Goal: Information Seeking & Learning: Learn about a topic

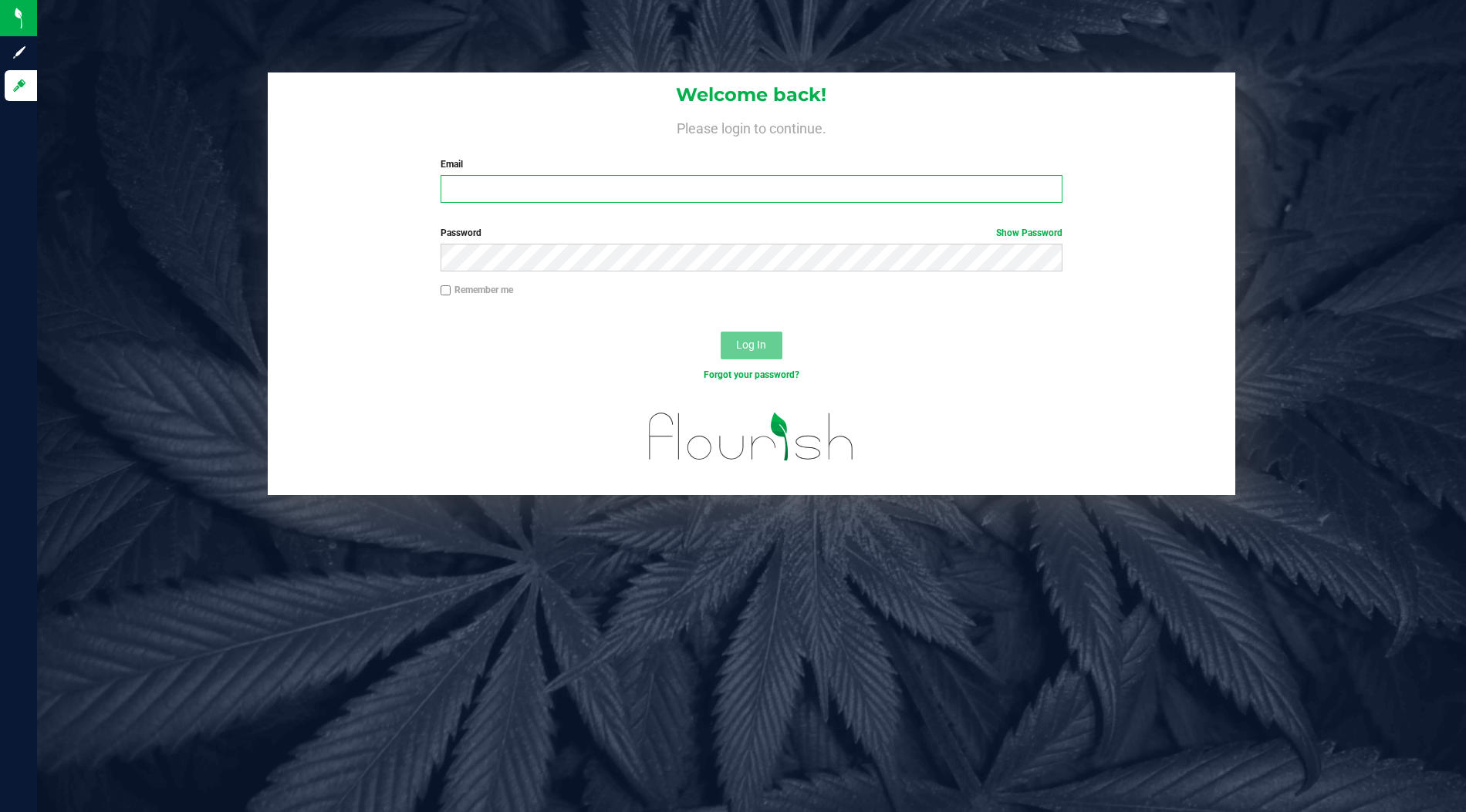
type input "[EMAIL_ADDRESS][DOMAIN_NAME]"
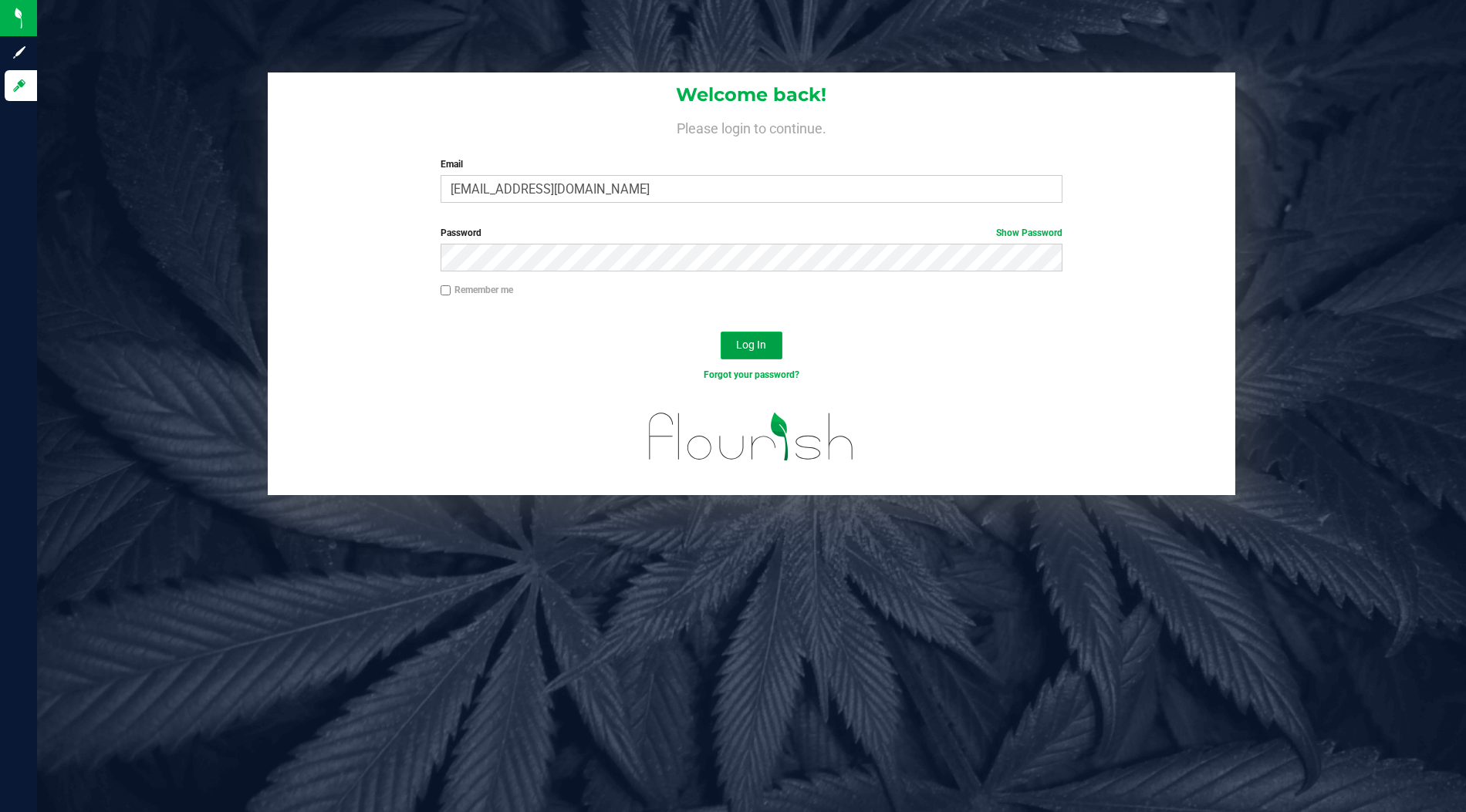
click at [759, 339] on span "Log In" at bounding box center [751, 344] width 30 height 12
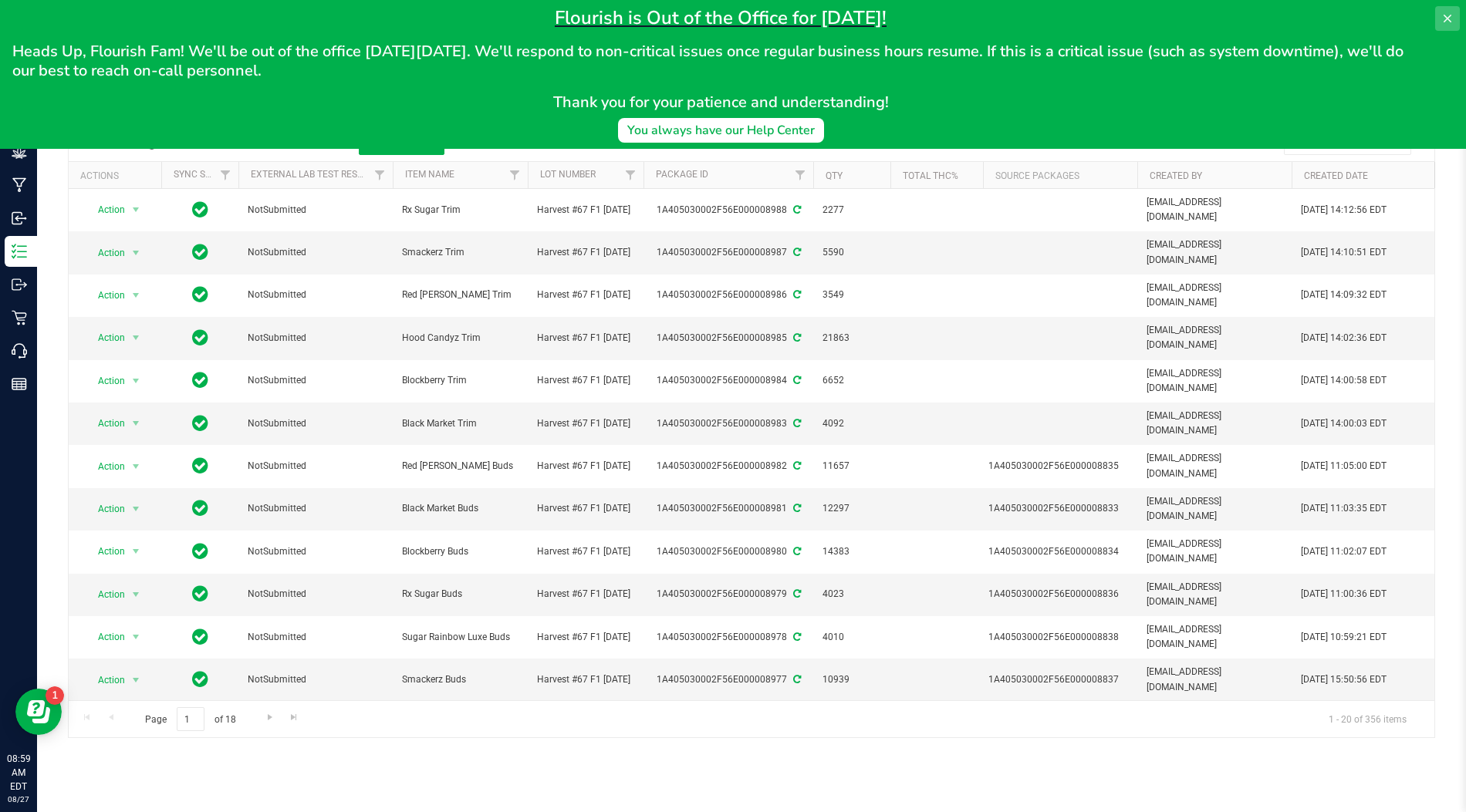
click at [1449, 14] on icon at bounding box center [1447, 18] width 12 height 12
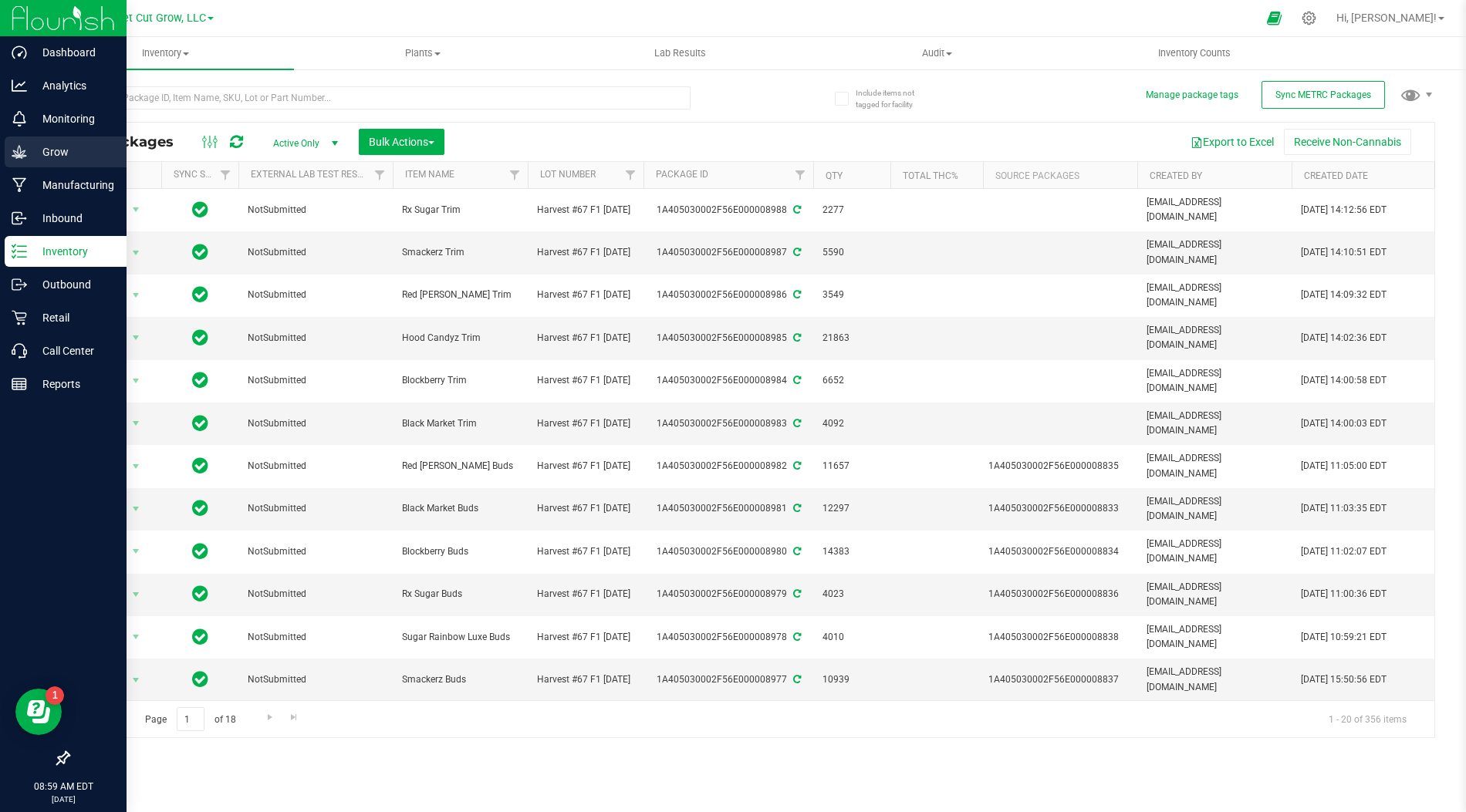
click at [10, 145] on div "Grow" at bounding box center [66, 152] width 122 height 31
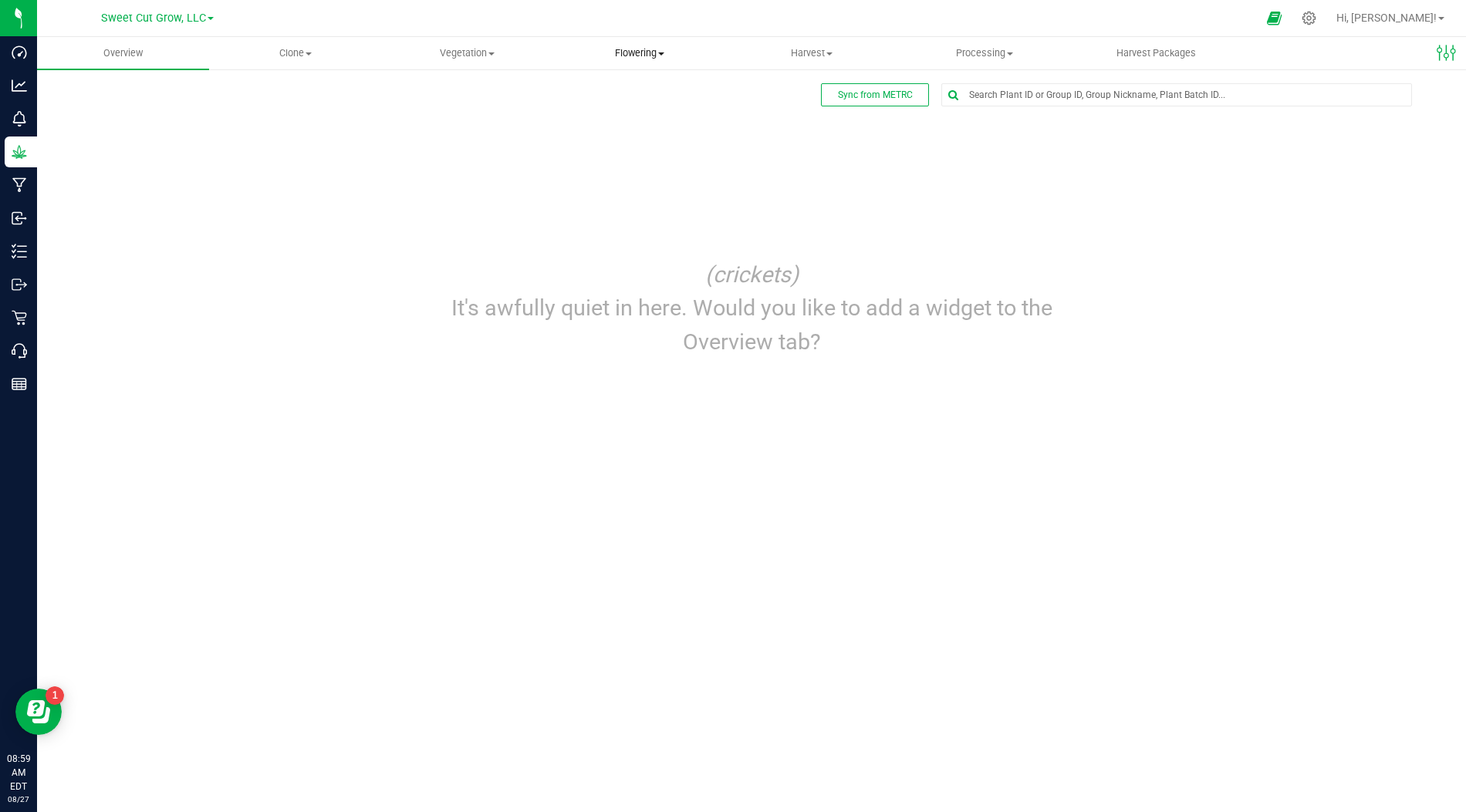
click at [655, 52] on span "Flowering" at bounding box center [640, 53] width 170 height 14
click at [644, 112] on span "Flowering groups" at bounding box center [618, 112] width 128 height 13
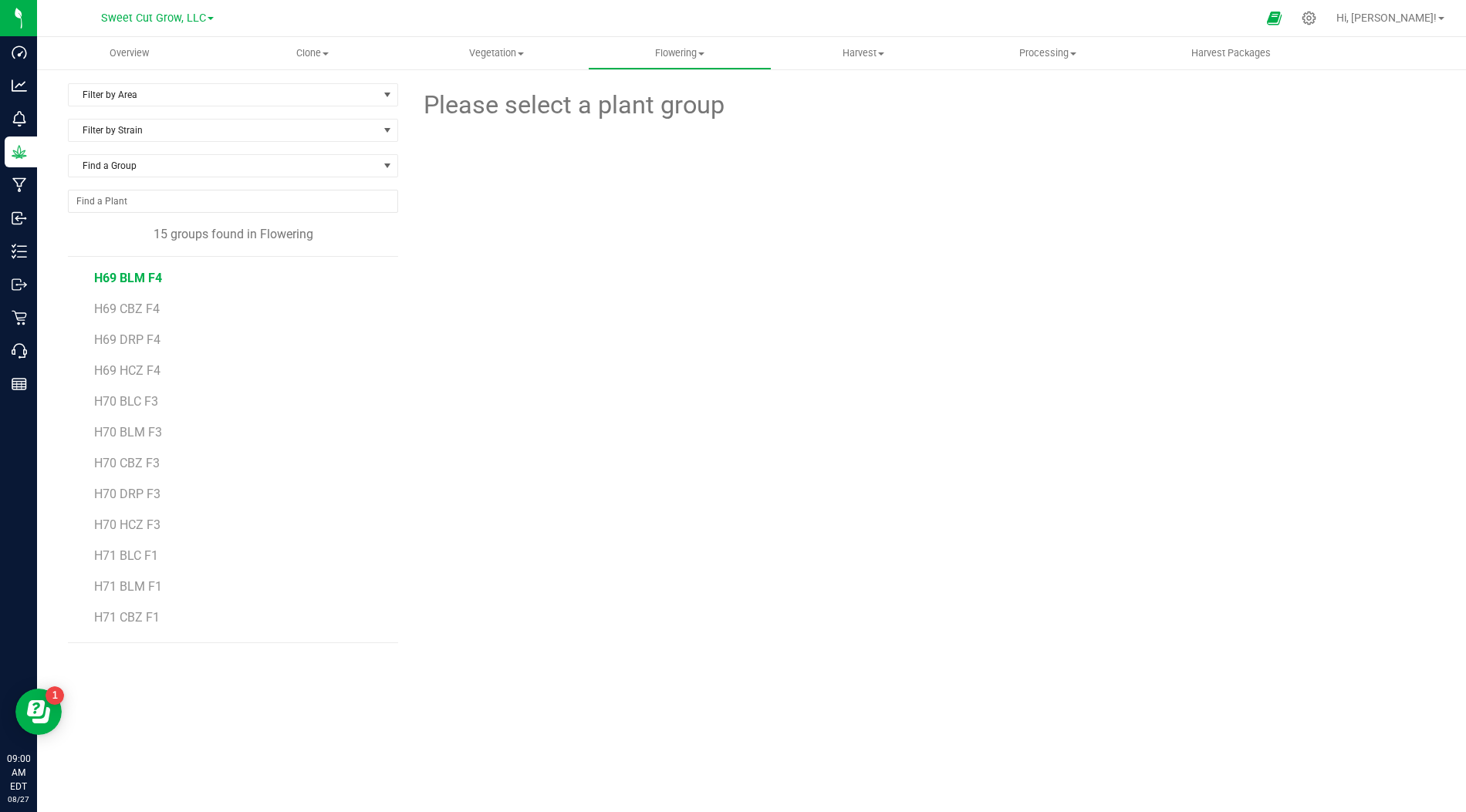
click at [142, 274] on span "H69 BLM F4" at bounding box center [127, 278] width 68 height 15
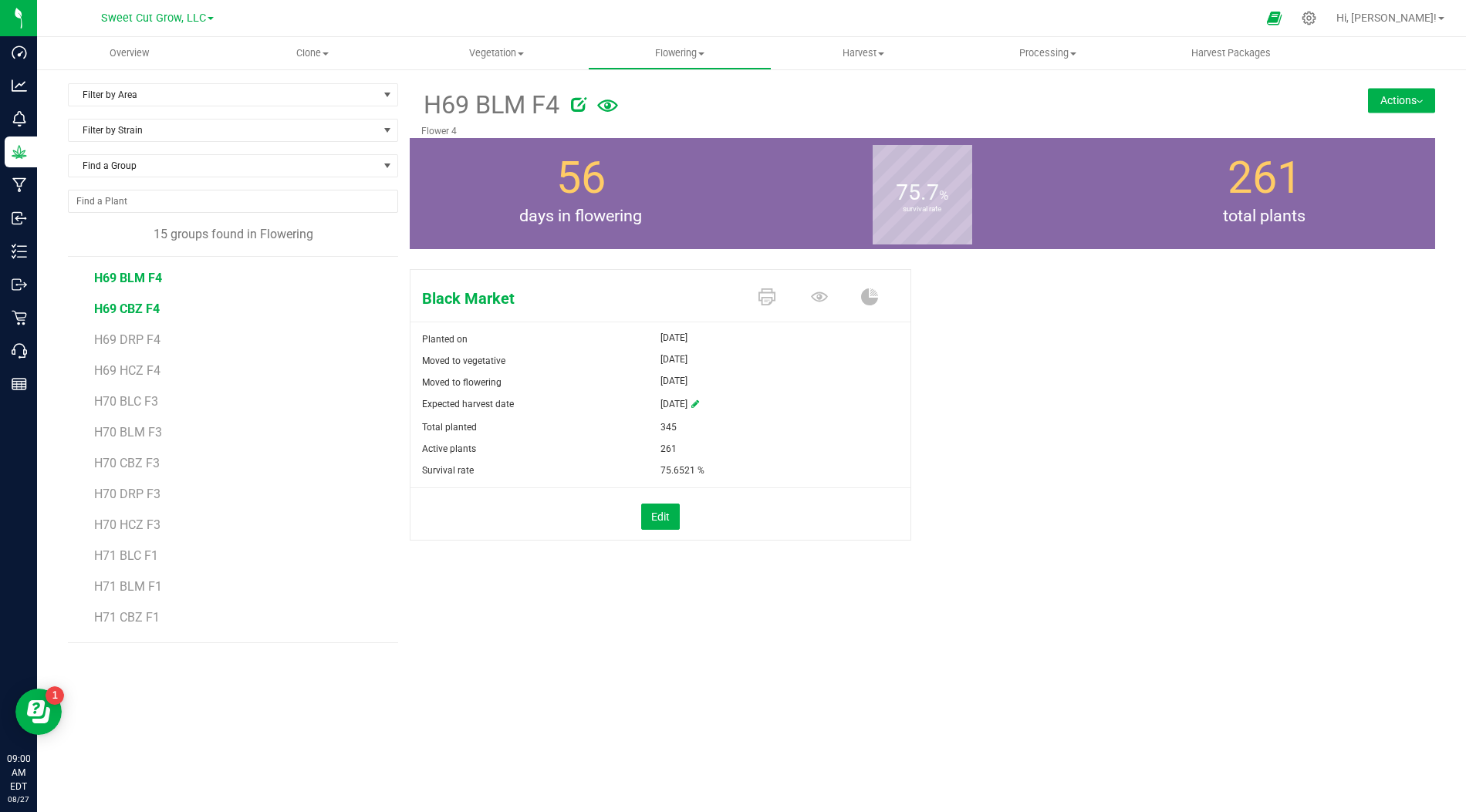
click at [140, 306] on span "H69 CBZ F4" at bounding box center [127, 309] width 66 height 15
click at [145, 340] on span "H69 DRP F4" at bounding box center [127, 339] width 66 height 15
click at [144, 370] on span "H69 HCZ F4" at bounding box center [127, 371] width 67 height 15
click at [1406, 104] on button "Actions" at bounding box center [1402, 100] width 67 height 25
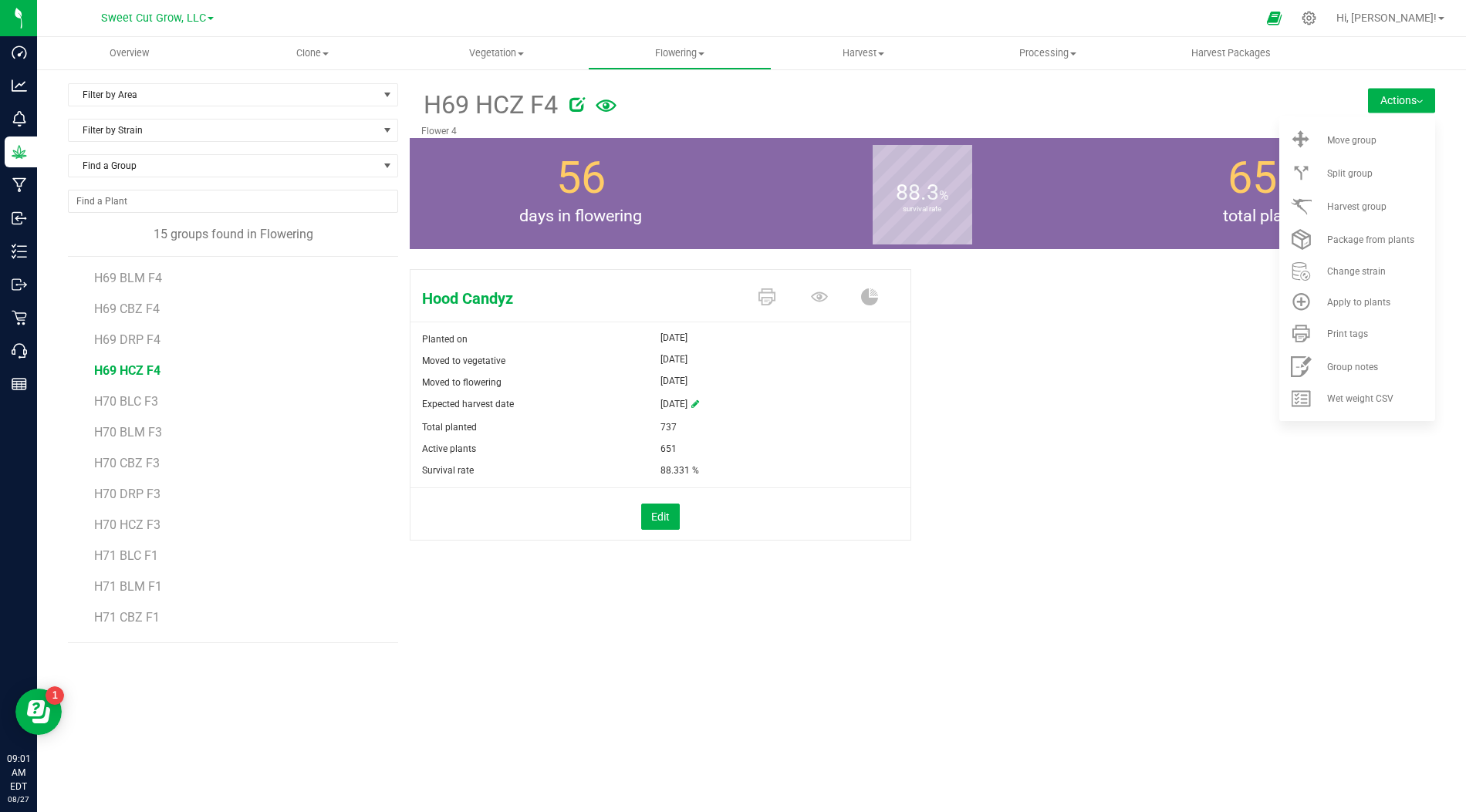
click at [1122, 358] on div "Hood Candyz Planted on Jun 2, 2025 Moved to vegetative Jun 20, 2025 Moved to fl…" at bounding box center [922, 421] width 1025 height 316
click at [1319, 469] on div "Hood Candyz Planted on Jun 2, 2025 Moved to vegetative Jun 20, 2025 Moved to fl…" at bounding box center [922, 421] width 1025 height 316
click at [1168, 323] on div "Hood Candyz Planted on Jun 2, 2025 Moved to vegetative Jun 20, 2025 Moved to fl…" at bounding box center [922, 421] width 1025 height 316
click at [1408, 99] on button "Actions" at bounding box center [1402, 100] width 67 height 25
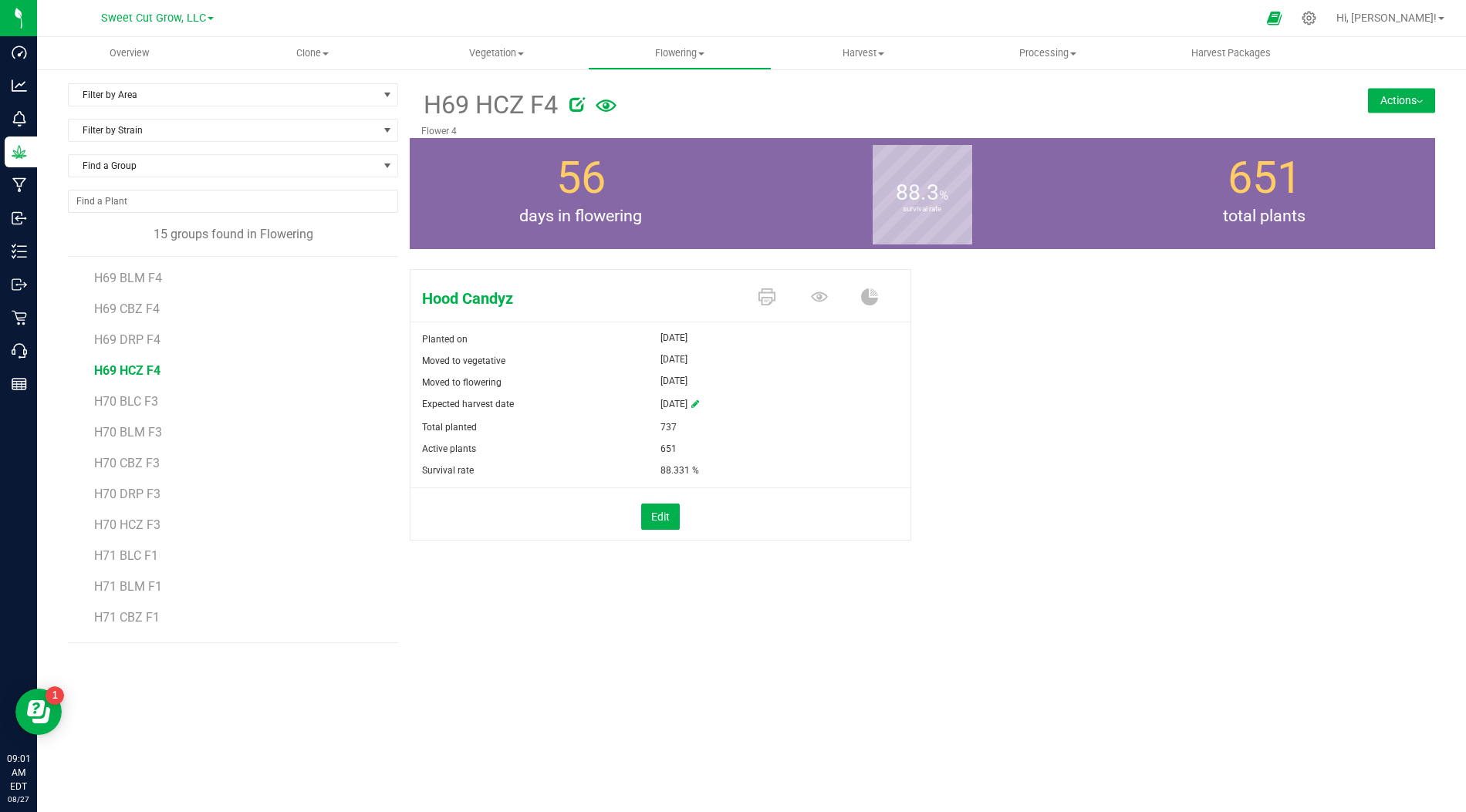
click at [1408, 99] on button "Actions" at bounding box center [1402, 100] width 67 height 25
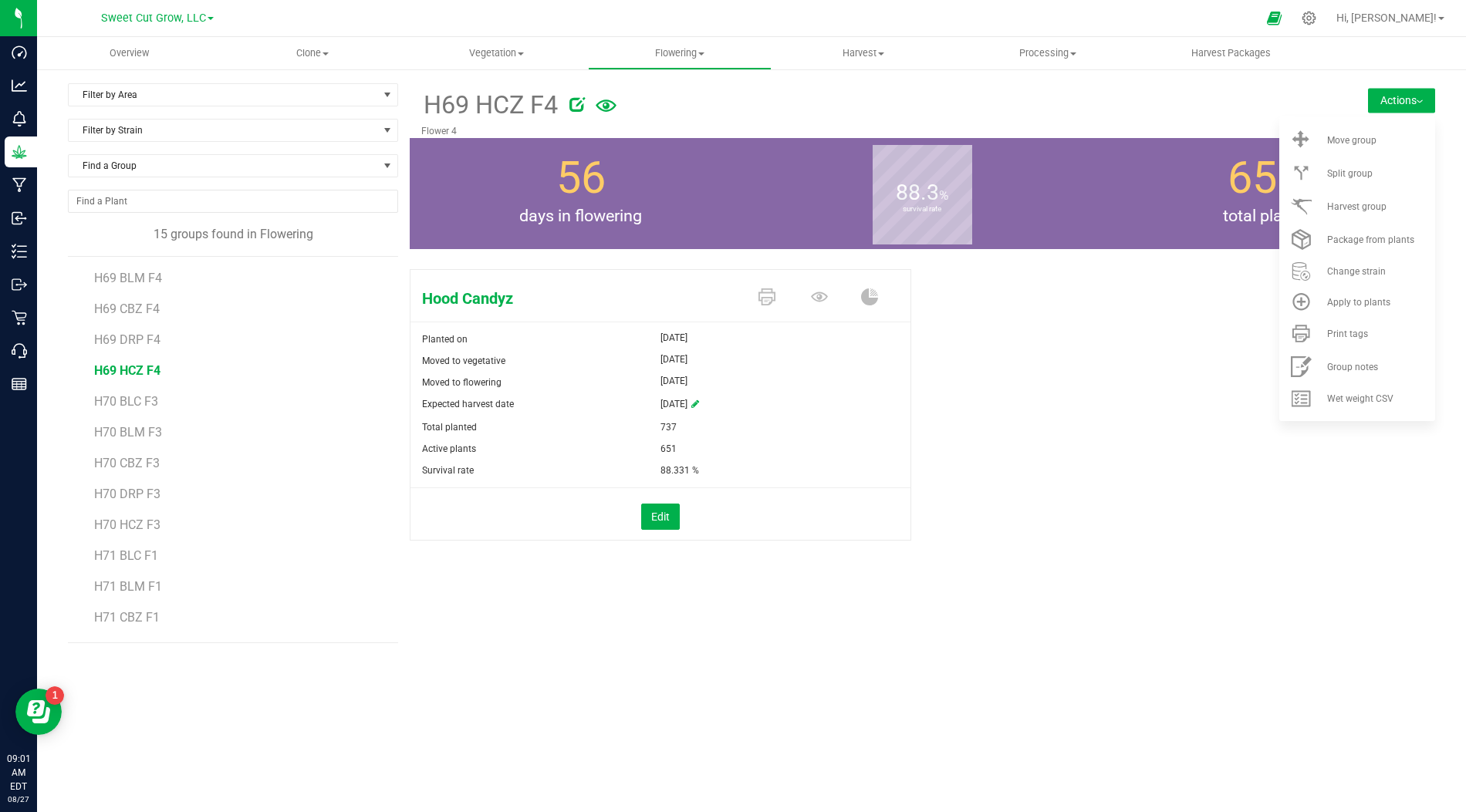
click at [1351, 485] on div "Hood Candyz Planted on Jun 2, 2025 Moved to vegetative Jun 20, 2025 Moved to fl…" at bounding box center [922, 421] width 1025 height 316
click at [1413, 106] on button "Actions" at bounding box center [1402, 100] width 67 height 25
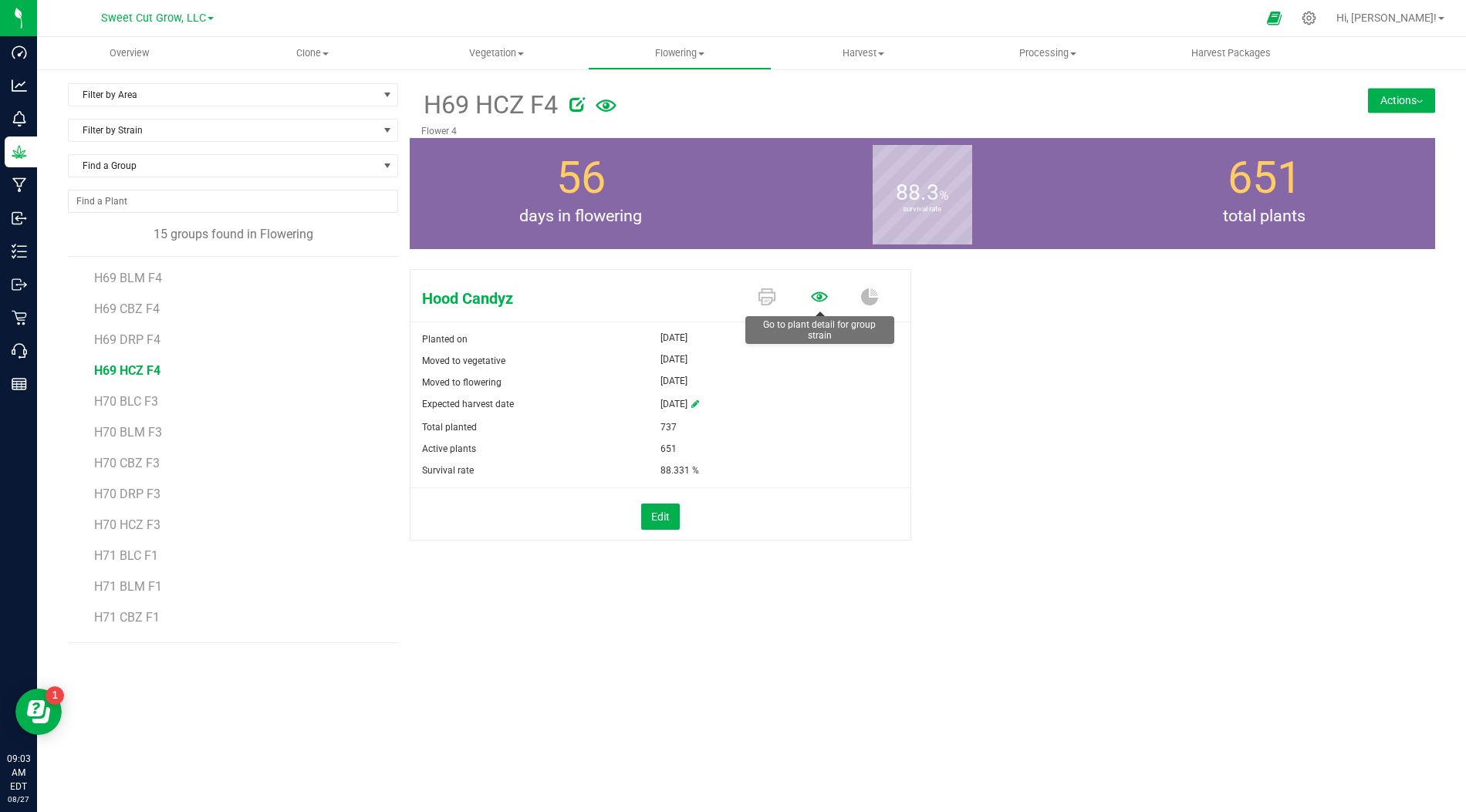
click at [825, 296] on icon at bounding box center [819, 297] width 17 height 17
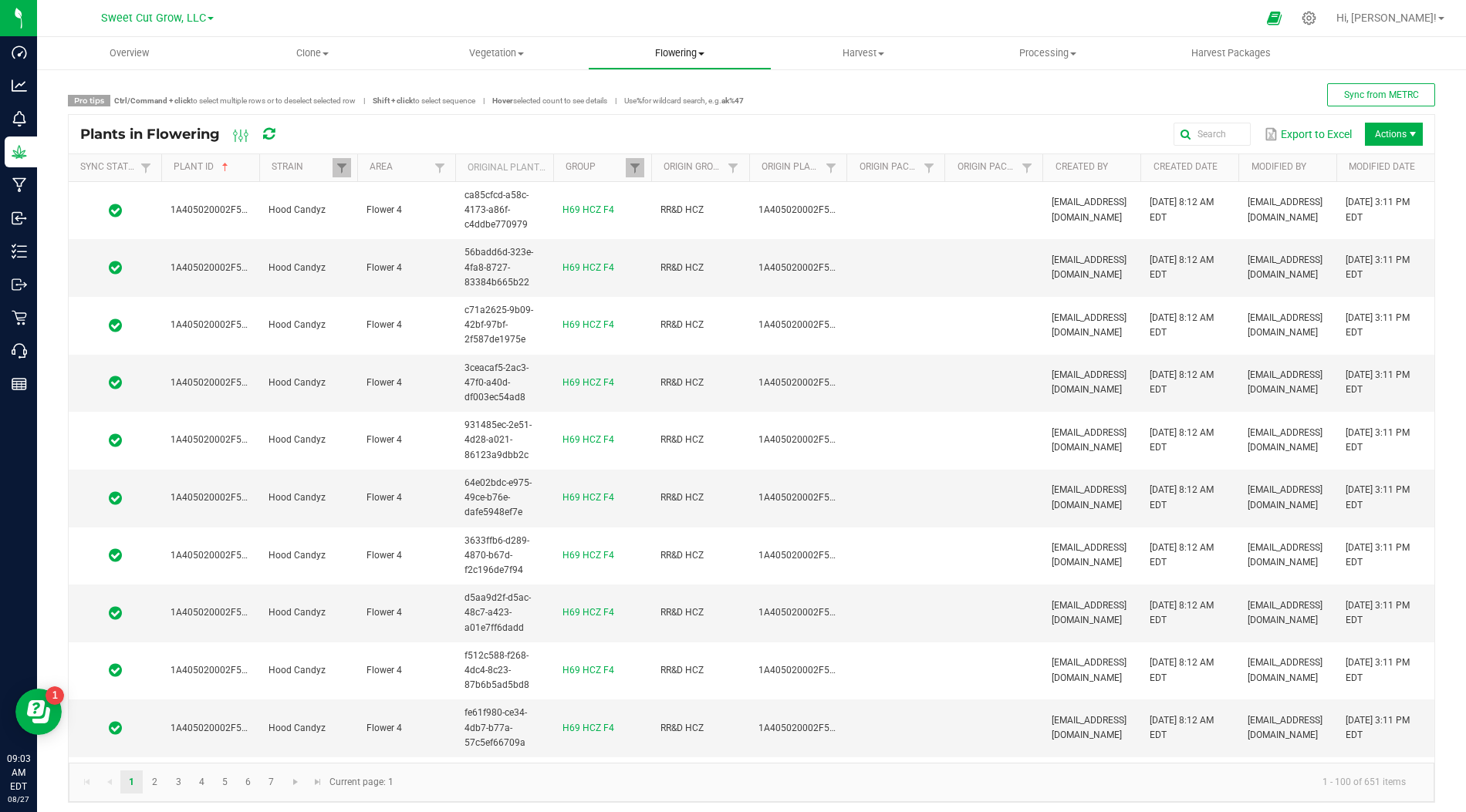
click at [681, 49] on span "Flowering" at bounding box center [679, 53] width 182 height 14
click at [682, 114] on span "Flowering groups" at bounding box center [652, 112] width 128 height 13
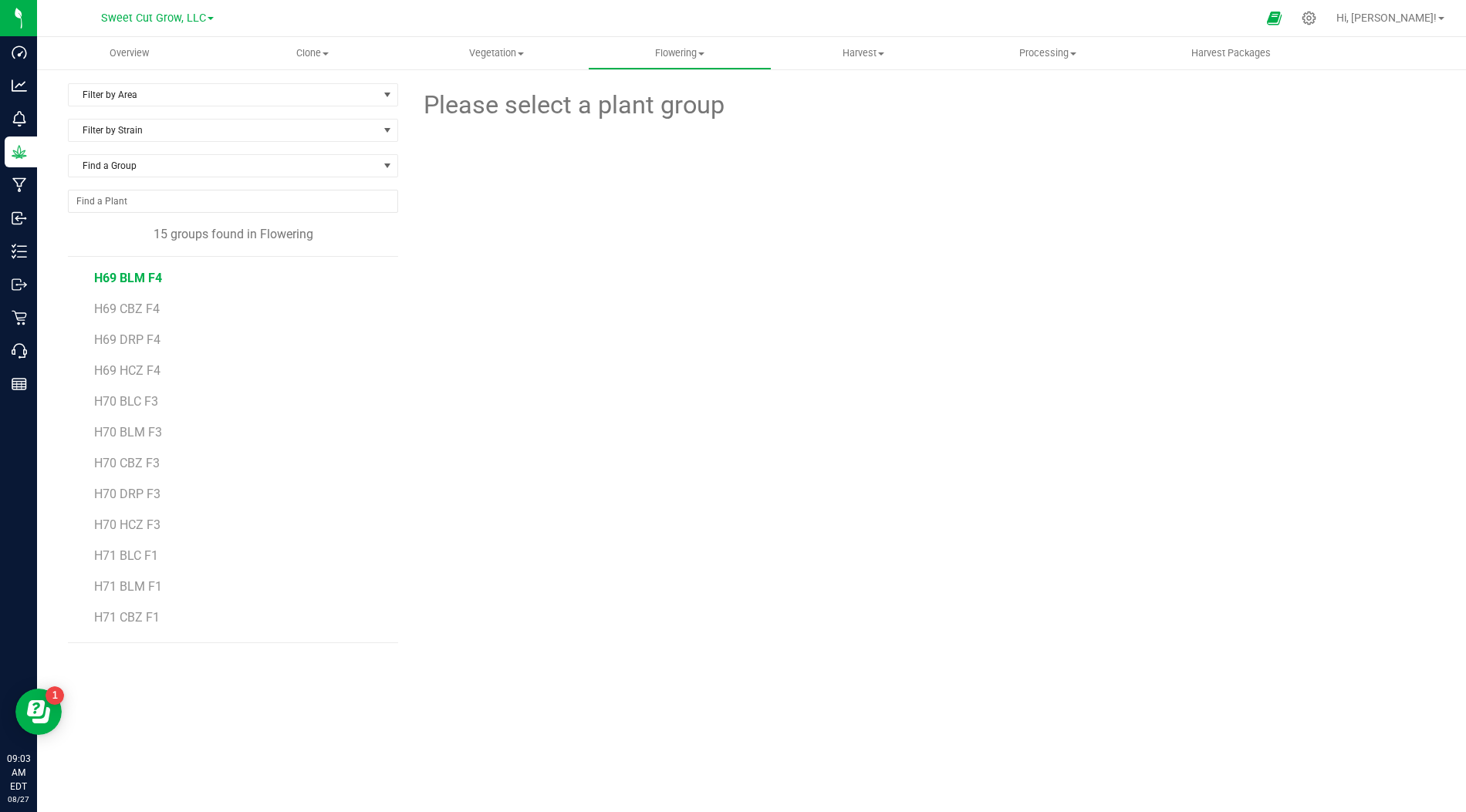
click at [126, 274] on span "H69 BLM F4" at bounding box center [127, 278] width 68 height 15
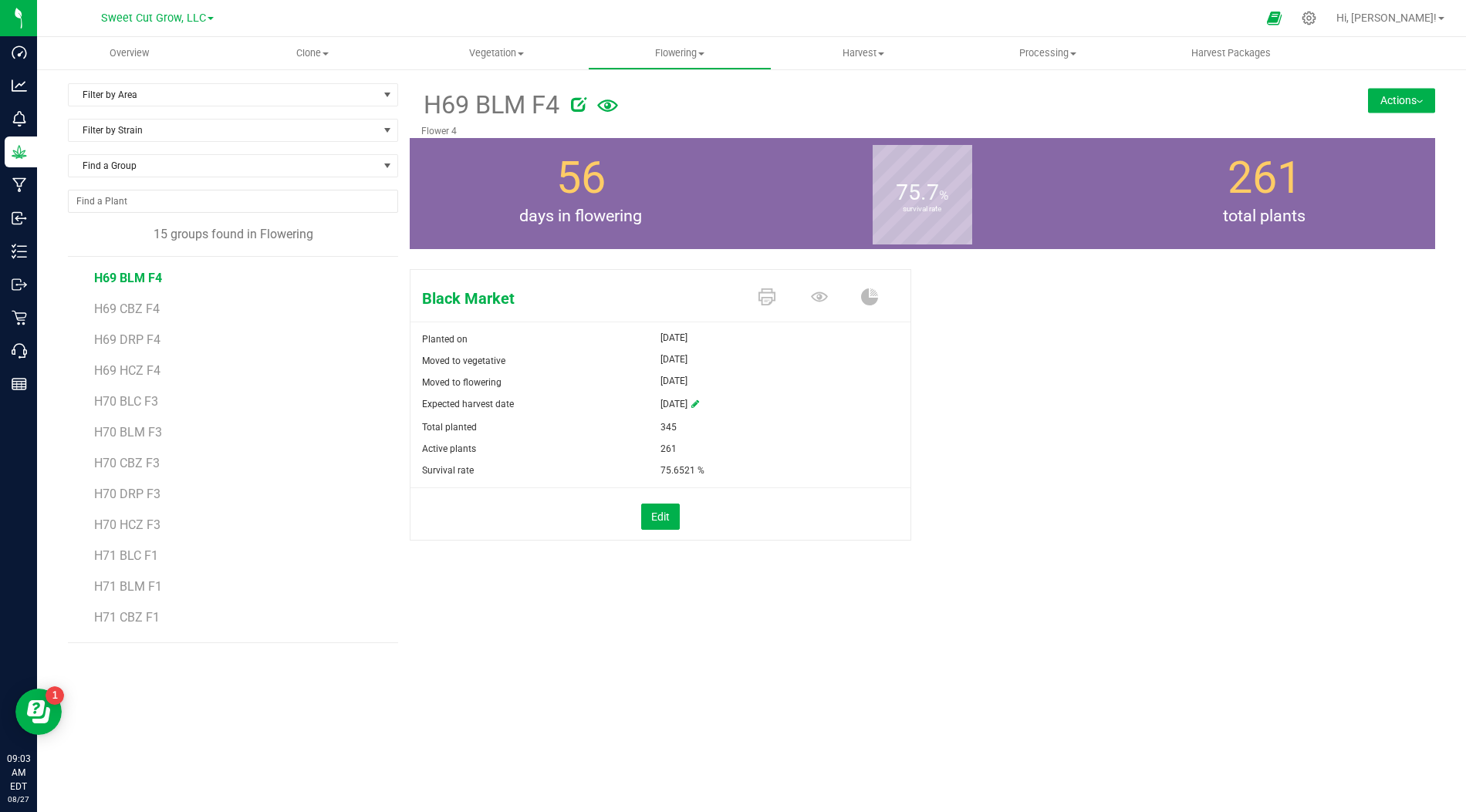
drag, startPoint x: 689, startPoint y: 445, endPoint x: 612, endPoint y: 445, distance: 77.0
click at [612, 445] on div "Active plants 261" at bounding box center [660, 449] width 500 height 21
click at [677, 452] on div "261" at bounding box center [785, 449] width 250 height 21
click at [136, 307] on span "H69 CBZ F4" at bounding box center [127, 309] width 66 height 15
click at [123, 329] on li "H69 DRP F4" at bounding box center [240, 334] width 293 height 31
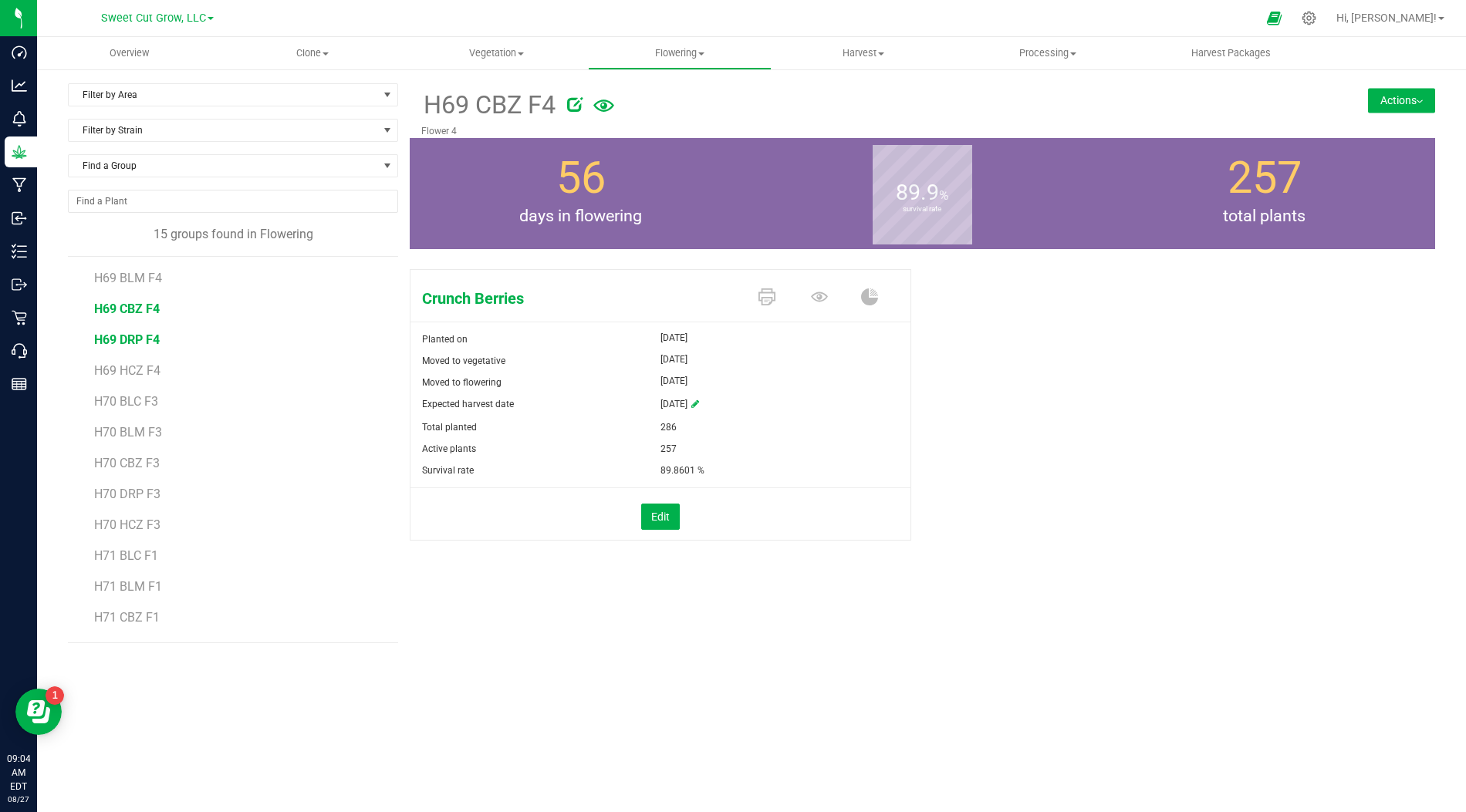
click at [122, 339] on span "H69 DRP F4" at bounding box center [127, 339] width 66 height 15
click at [139, 363] on span "H69 HCZ F4" at bounding box center [127, 371] width 67 height 15
drag, startPoint x: 676, startPoint y: 445, endPoint x: 629, endPoint y: 445, distance: 47.0
click at [629, 445] on div "Active plants 651" at bounding box center [660, 449] width 500 height 21
click at [713, 450] on div "651" at bounding box center [785, 449] width 250 height 21
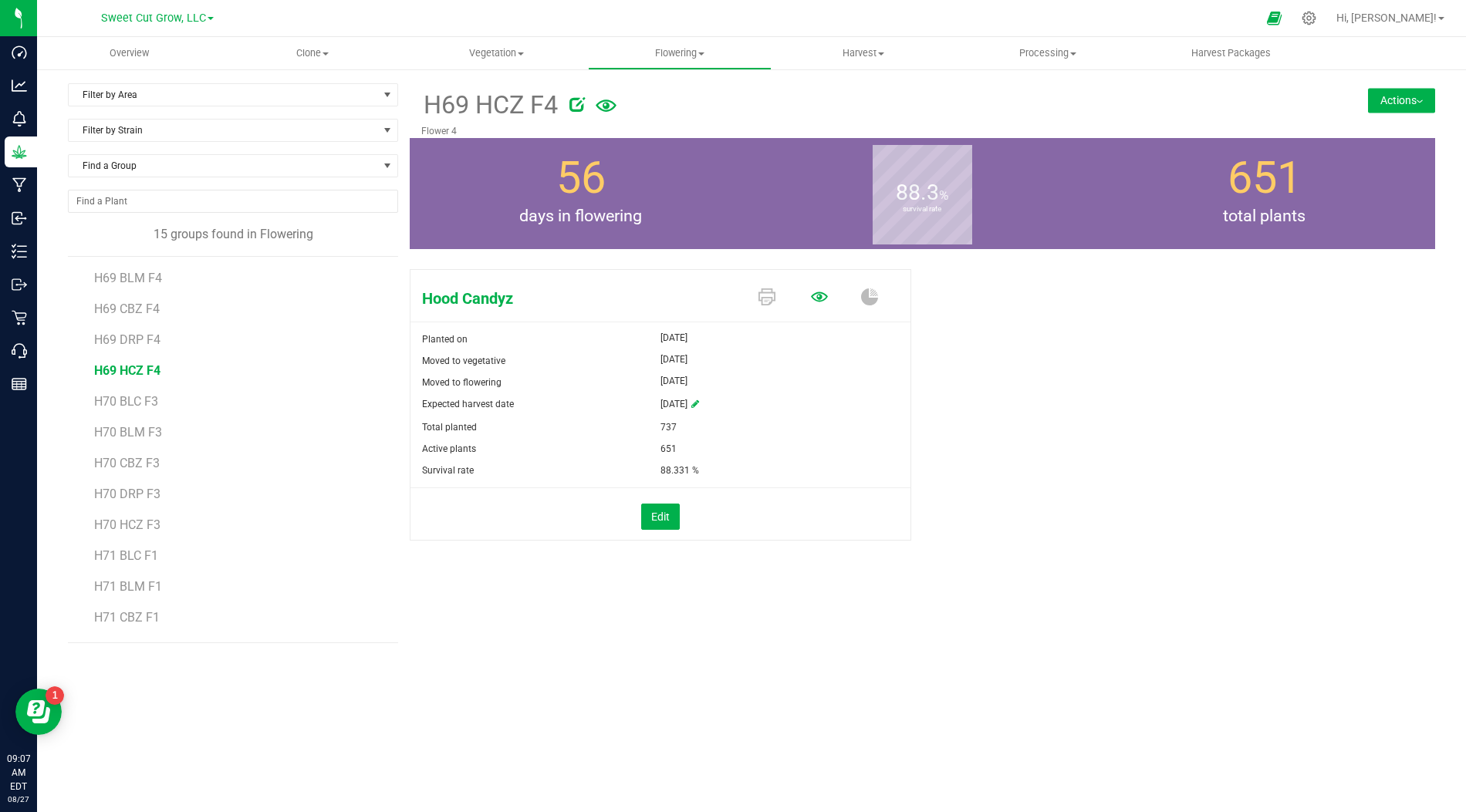
click at [818, 293] on icon at bounding box center [819, 297] width 17 height 17
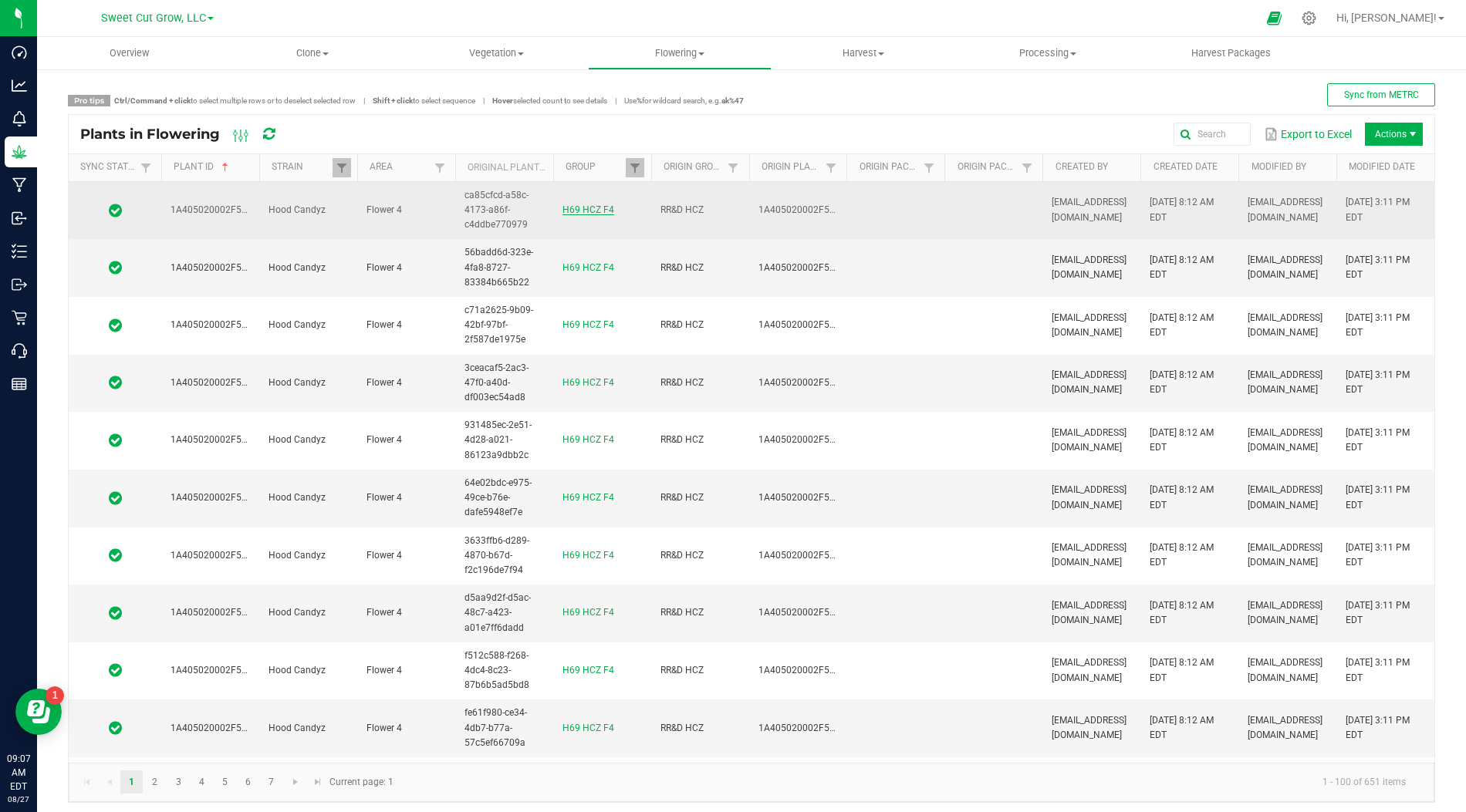
click at [587, 210] on link "H69 HCZ F4" at bounding box center [588, 210] width 52 height 11
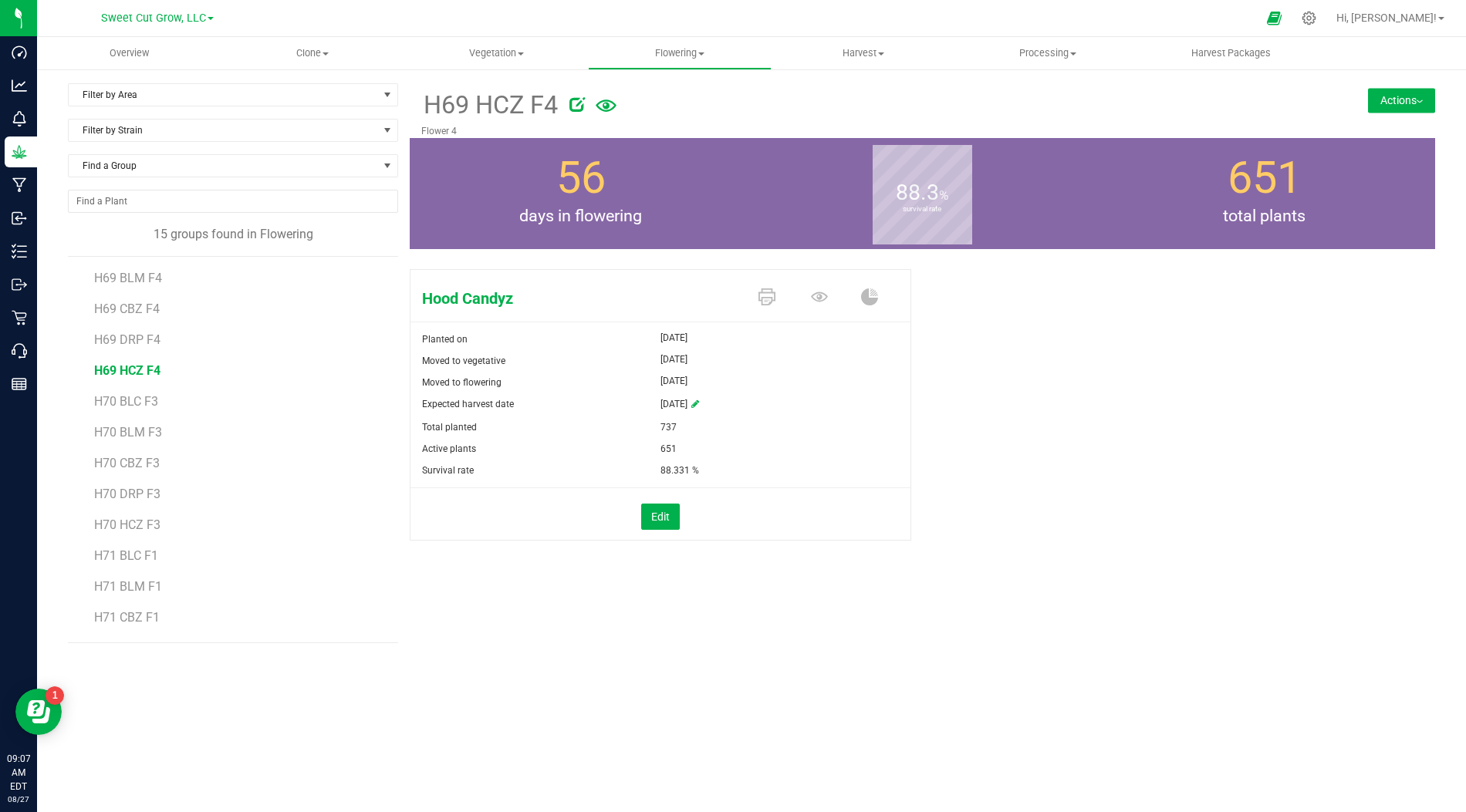
click at [799, 303] on span at bounding box center [822, 298] width 53 height 27
click at [820, 298] on icon at bounding box center [819, 298] width 17 height 10
click at [818, 299] on icon at bounding box center [819, 297] width 17 height 17
